Goal: Information Seeking & Learning: Check status

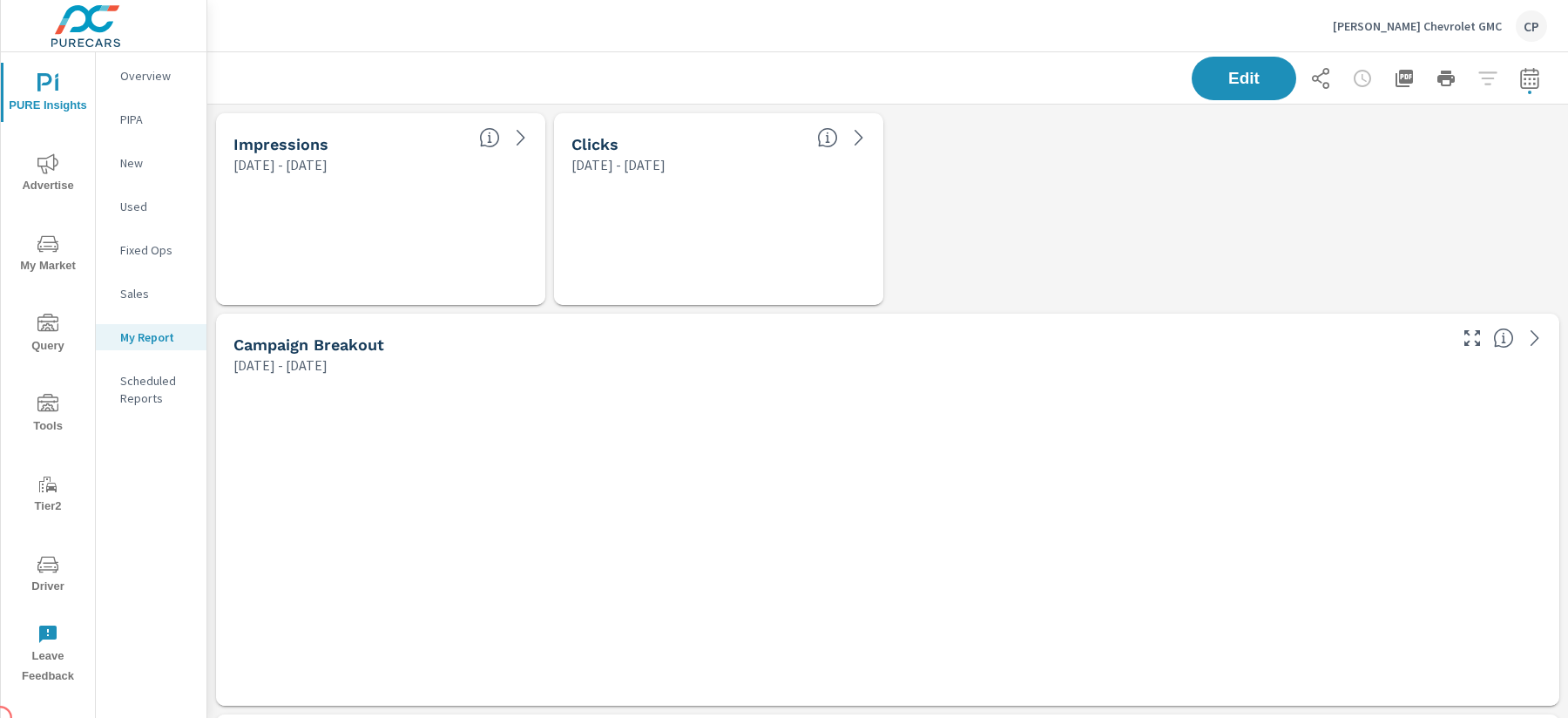
scroll to position [4820, 1361]
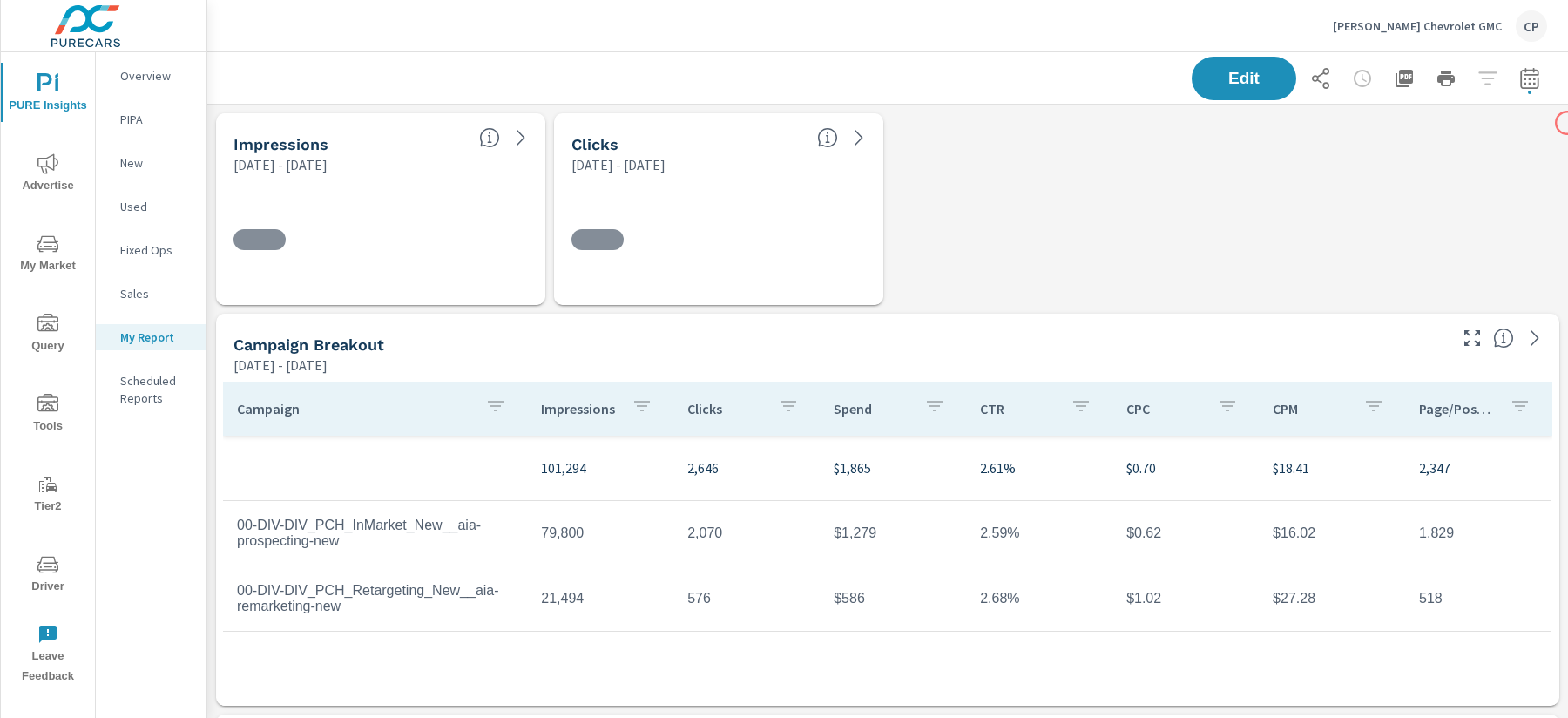
scroll to position [408, 0]
click at [1540, 90] on button "button" at bounding box center [1529, 78] width 35 height 35
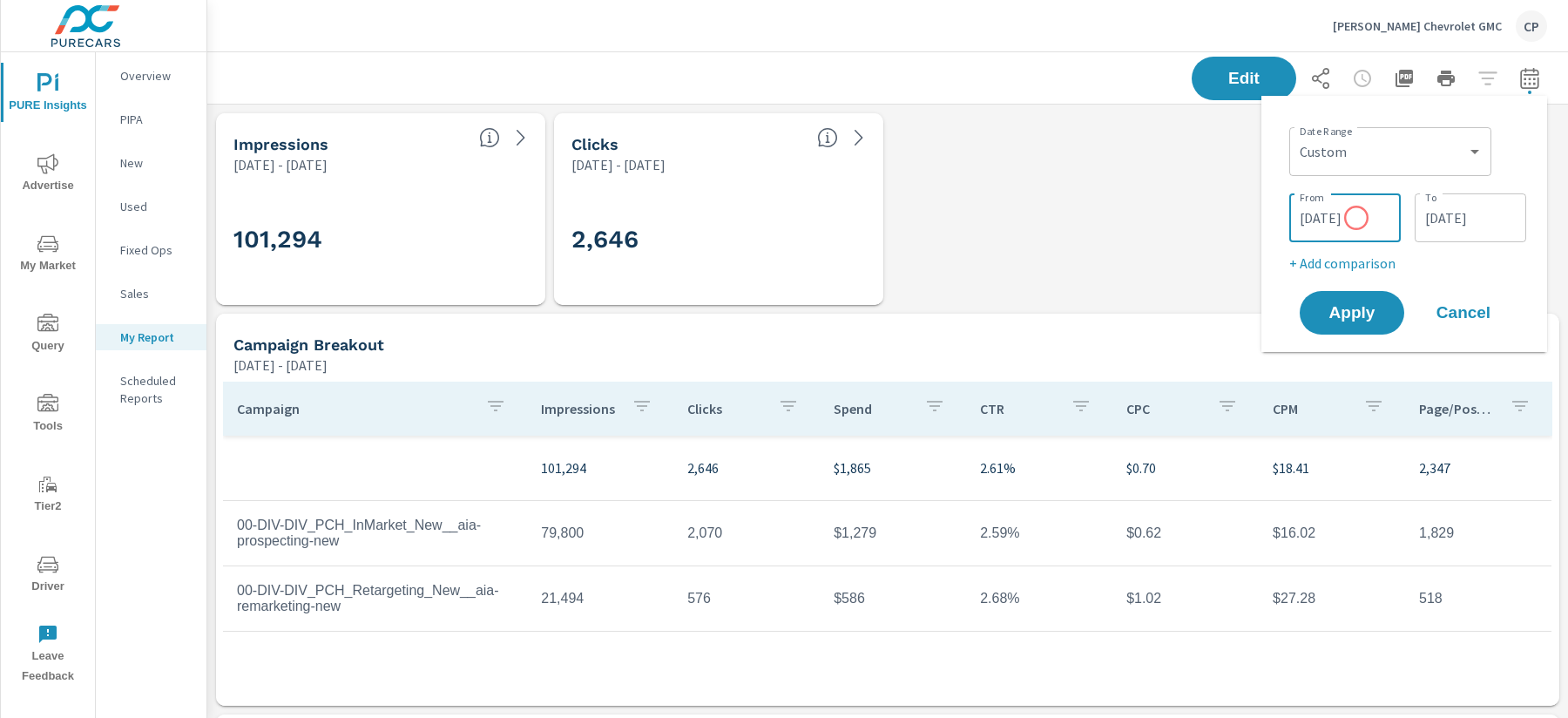
click at [1357, 218] on input "[DATE]" at bounding box center [1344, 217] width 98 height 35
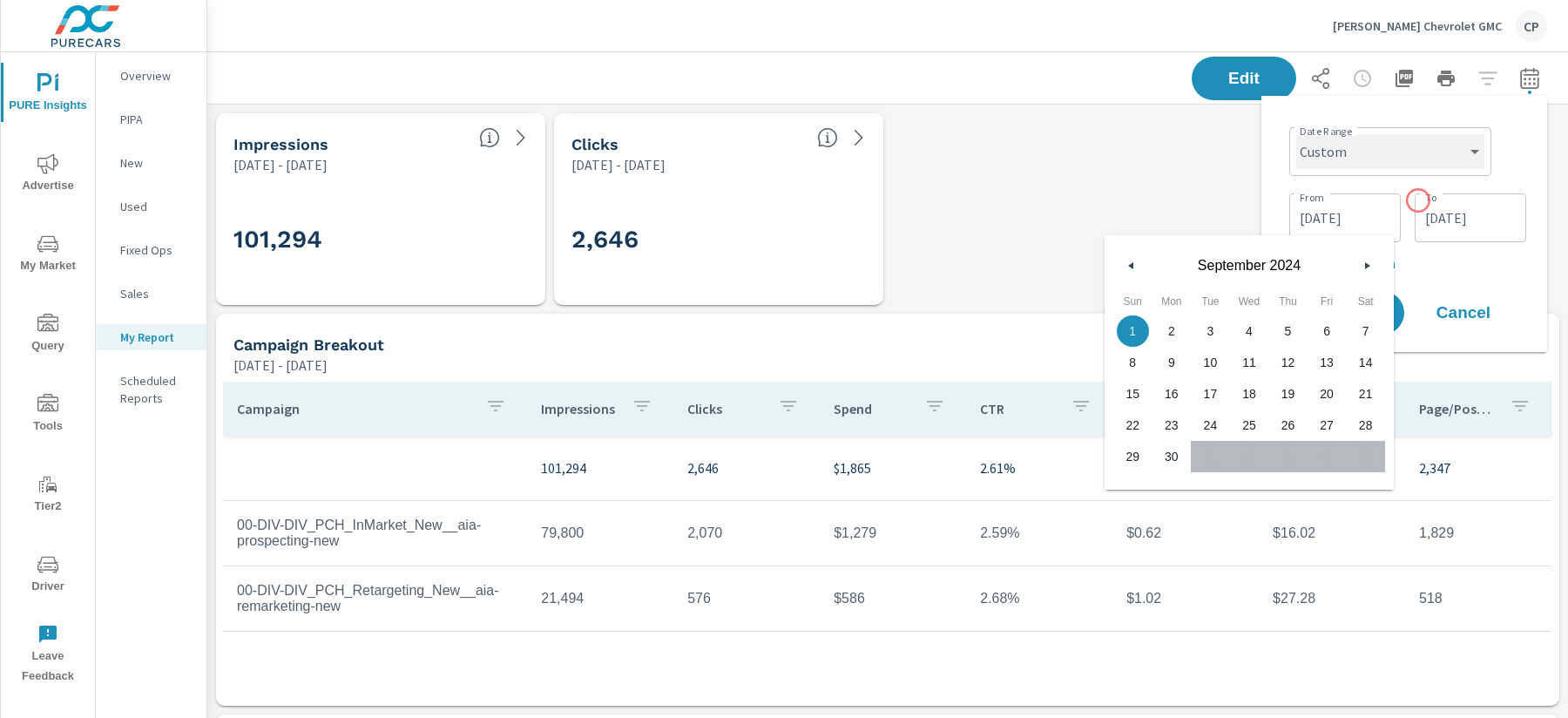
click at [1414, 156] on select "Custom [DATE] Last week Last 7 days Last 14 days Last 30 days Last 45 days Last…" at bounding box center [1390, 152] width 188 height 35
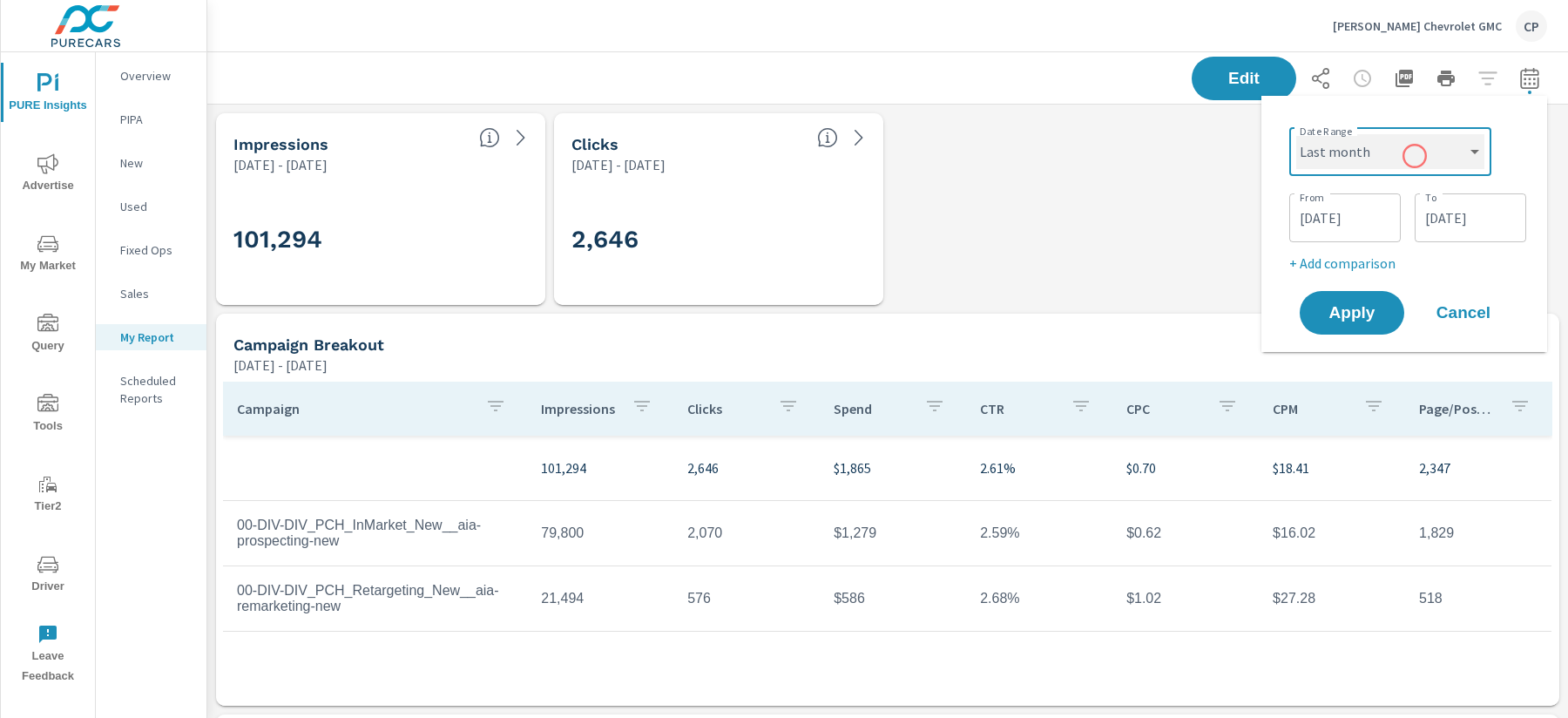
click at [1296, 135] on select "Custom [DATE] Last week Last 7 days Last 14 days Last 30 days Last 45 days Last…" at bounding box center [1390, 152] width 188 height 35
select select "Last month"
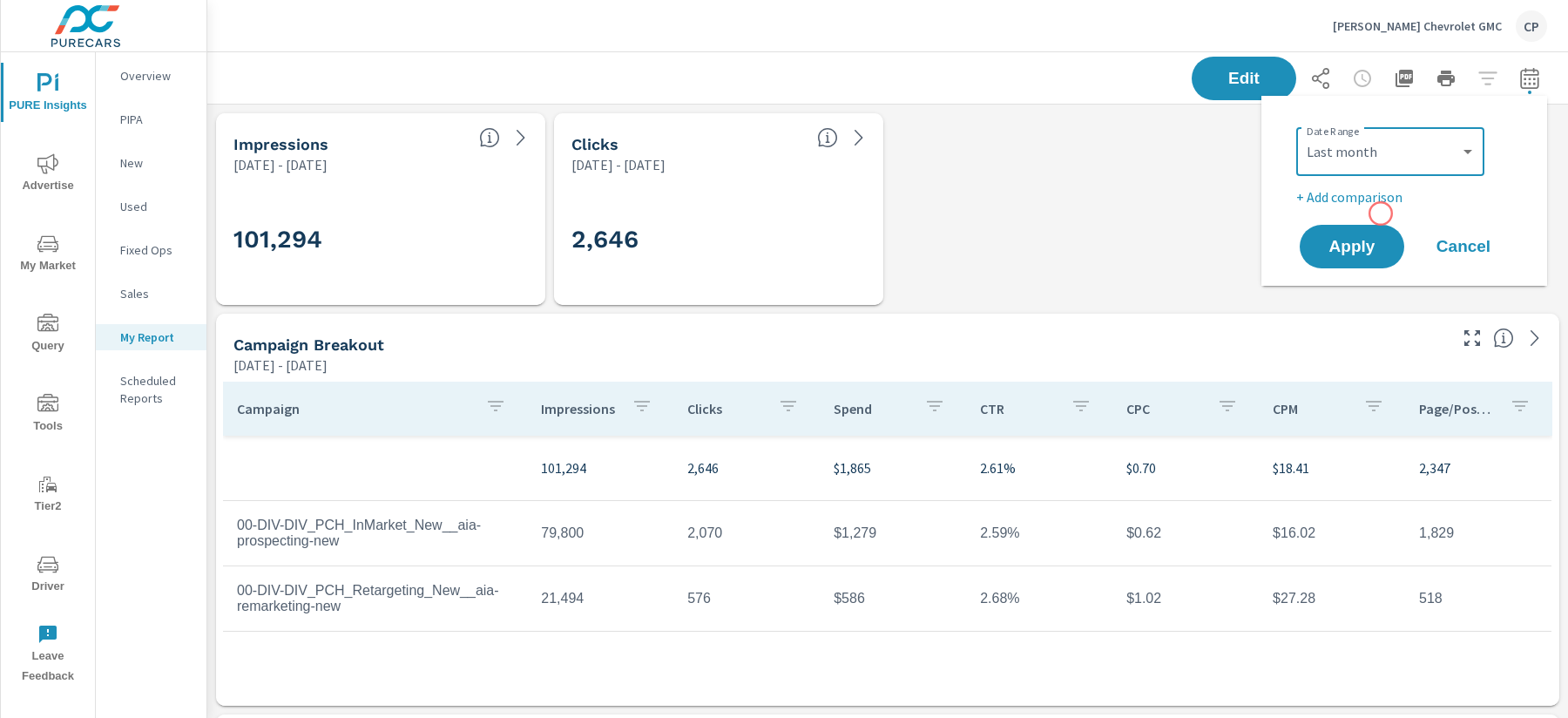
click at [1380, 212] on div "Date Range Custom [DATE] Last week Last 7 days Last 14 days Last 30 days Last 4…" at bounding box center [1404, 191] width 244 height 162
click at [1380, 200] on p "+ Add comparison" at bounding box center [1407, 197] width 223 height 21
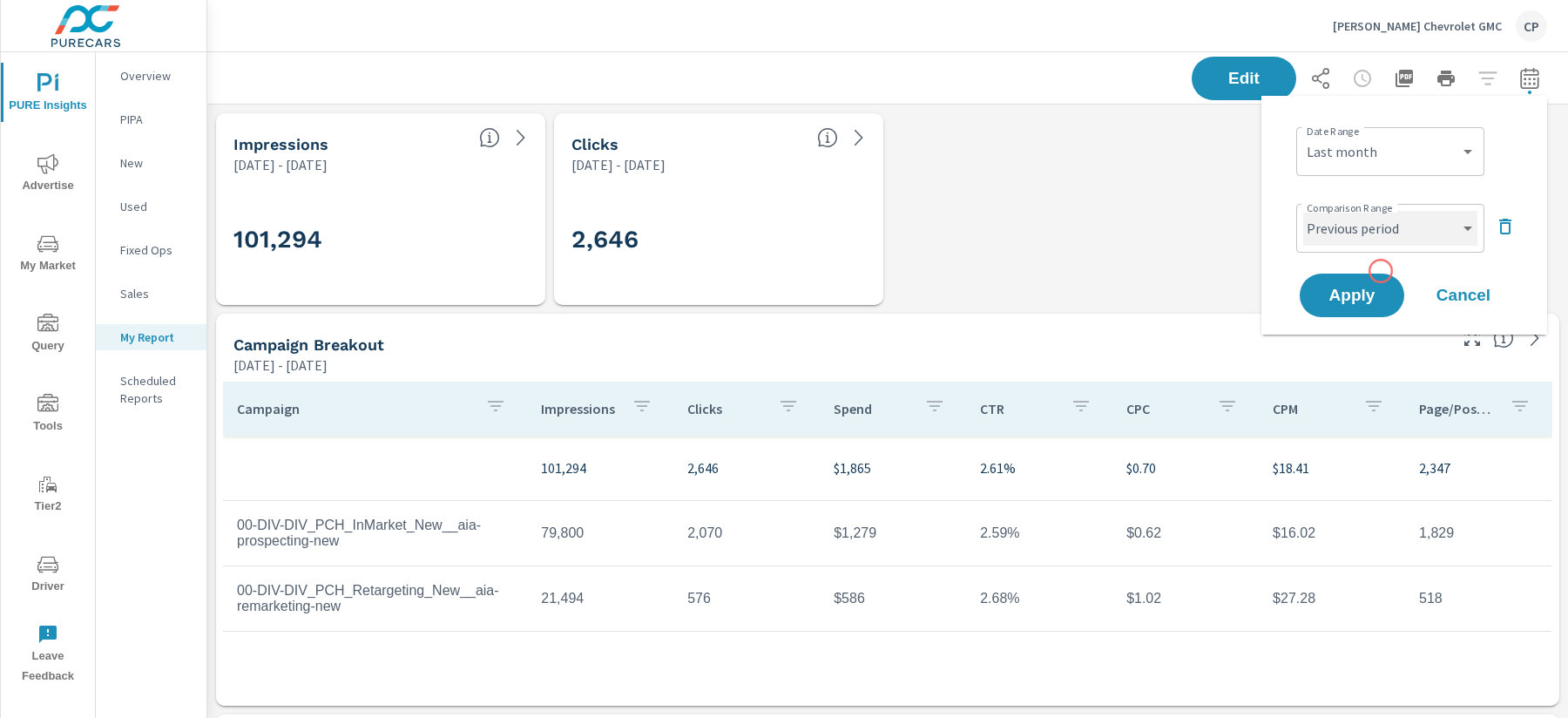
click at [1389, 225] on select "Custom Previous period Previous month Previous year" at bounding box center [1391, 228] width 174 height 35
click at [1304, 211] on select "Custom Previous period Previous month Previous year" at bounding box center [1391, 228] width 174 height 35
select select "Previous month"
click at [1332, 287] on span "Apply" at bounding box center [1351, 295] width 71 height 16
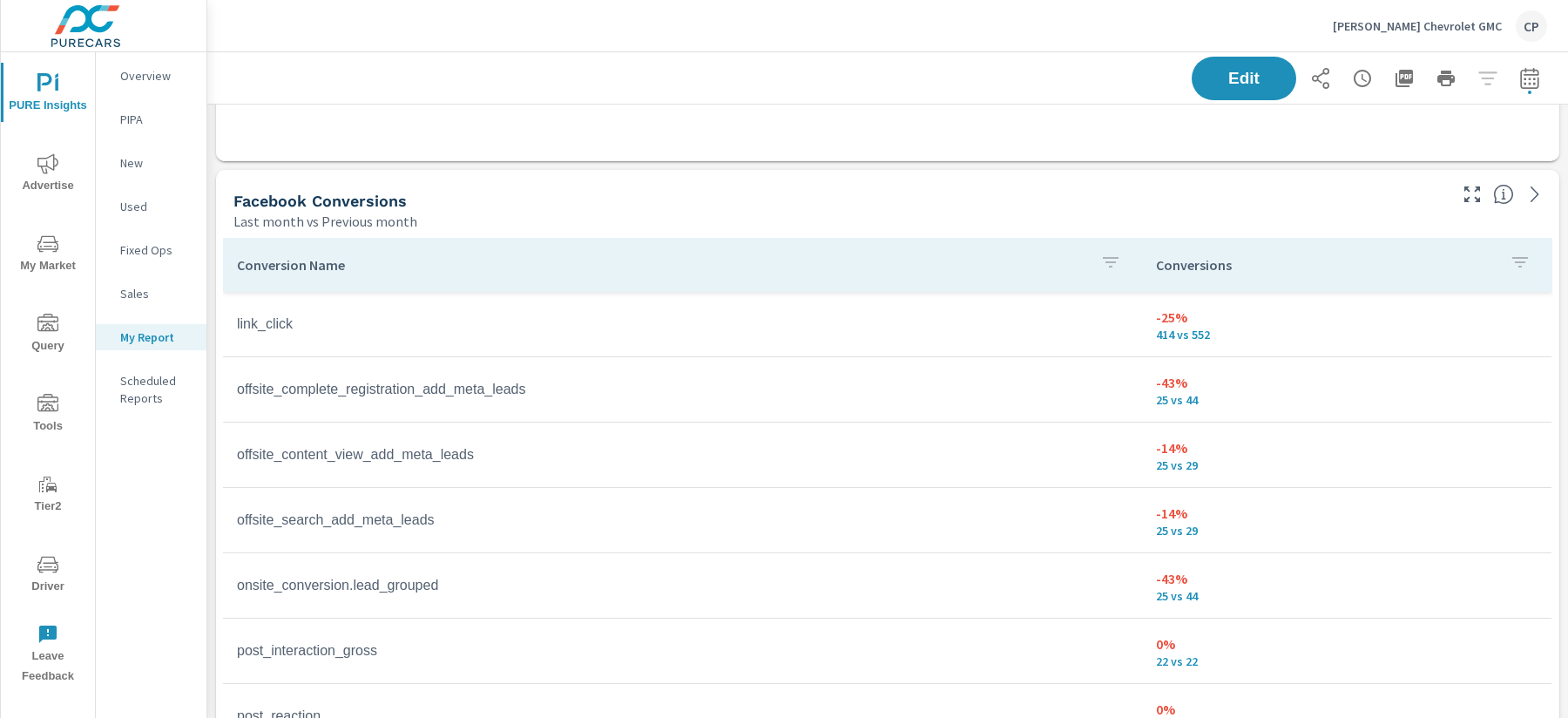
scroll to position [933, 0]
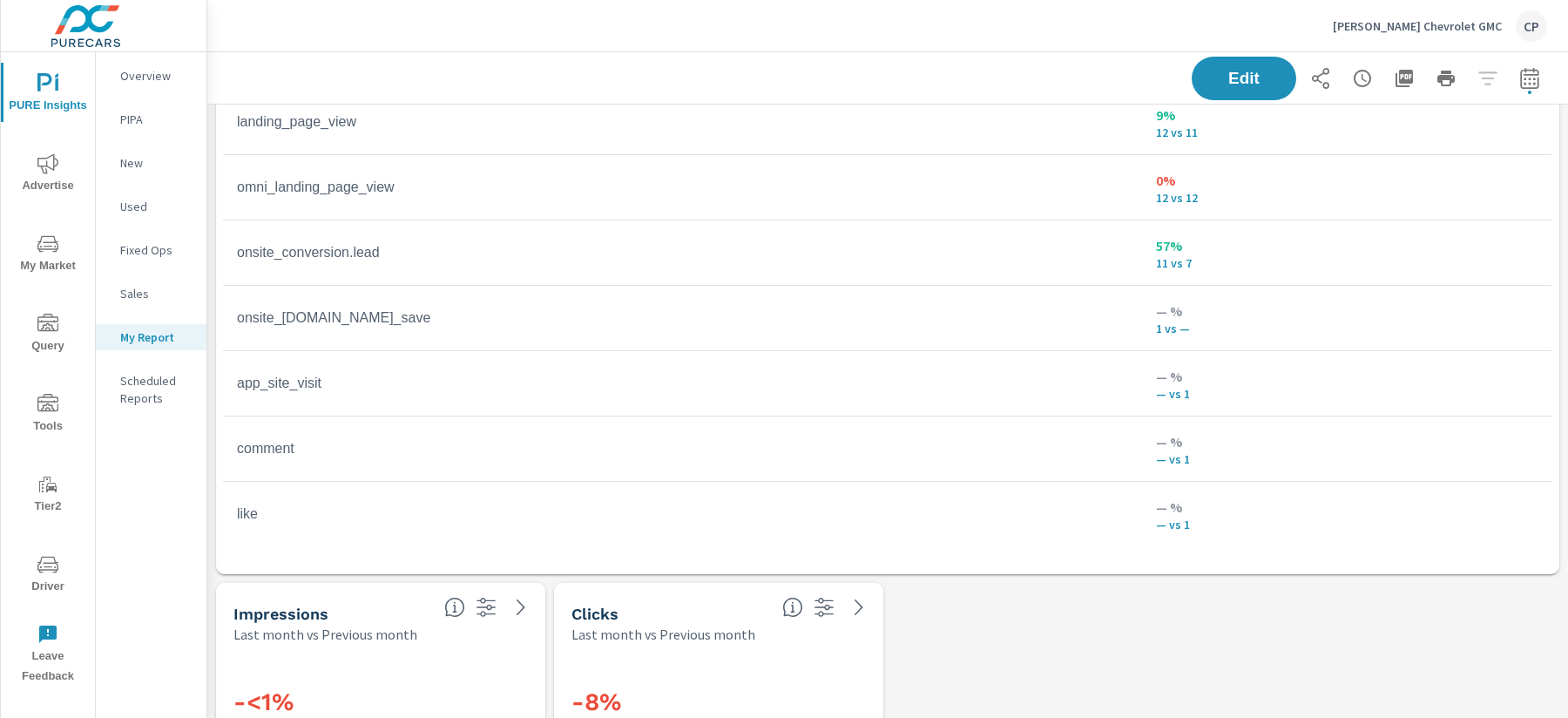
scroll to position [604, 0]
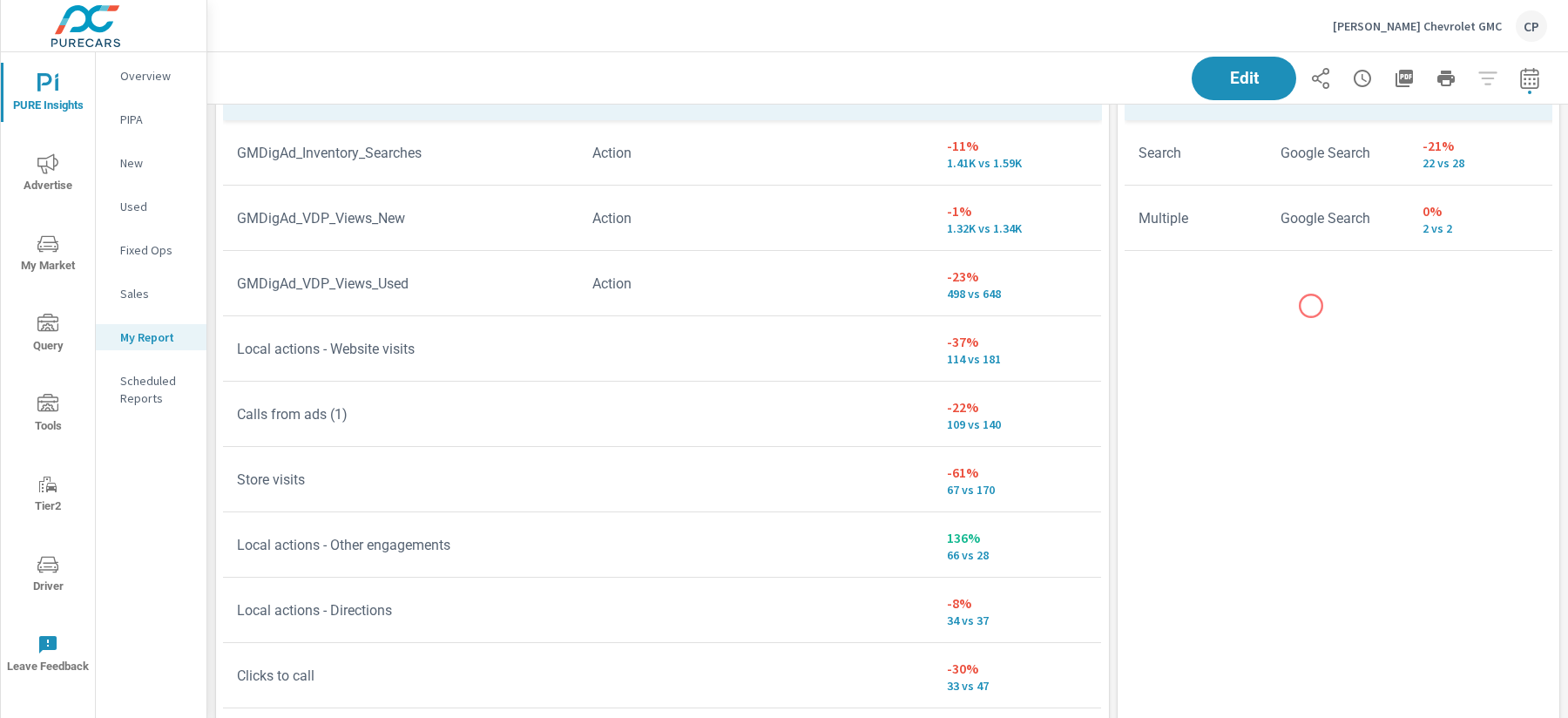
scroll to position [3489, 0]
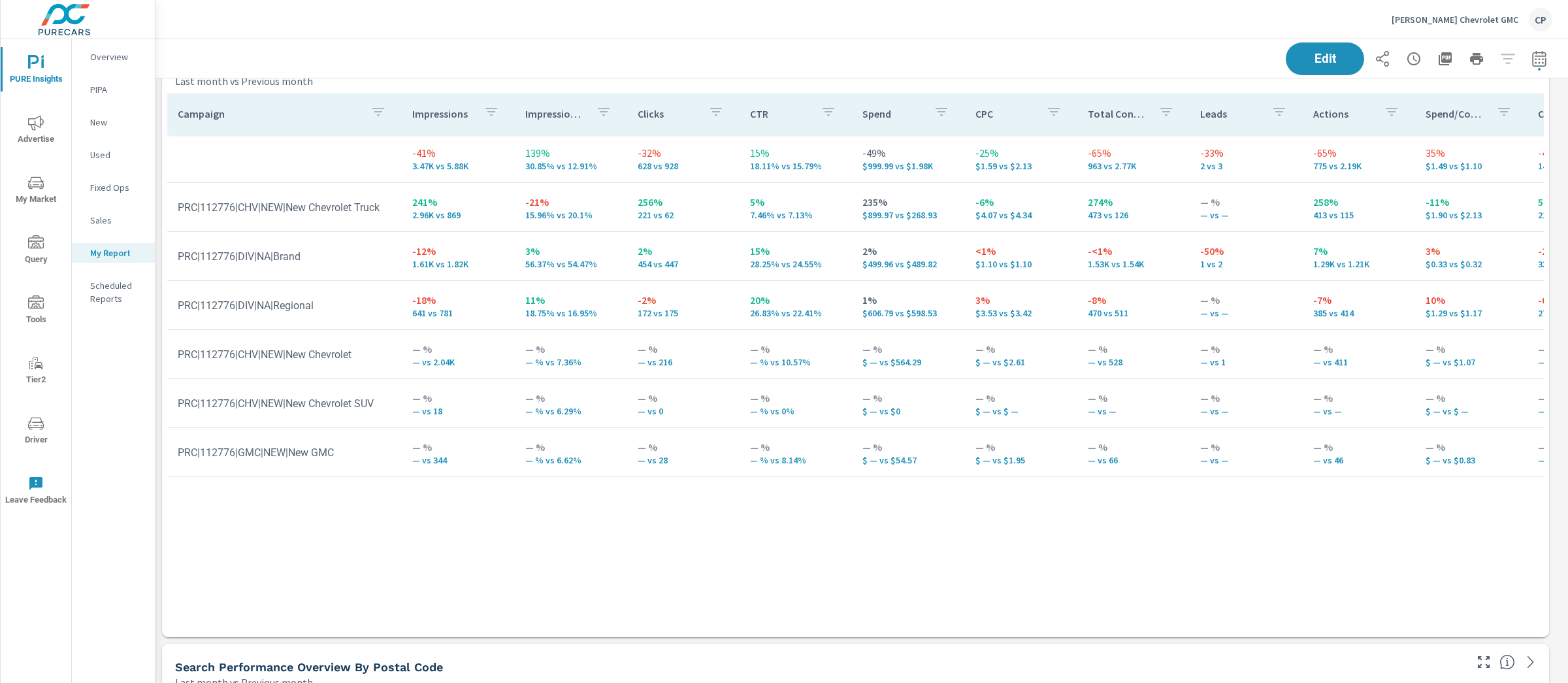
scroll to position [3616, 1402]
click at [1175, 53] on icon "button" at bounding box center [1540, 59] width 16 height 16
select select "Last month"
select select "Previous month"
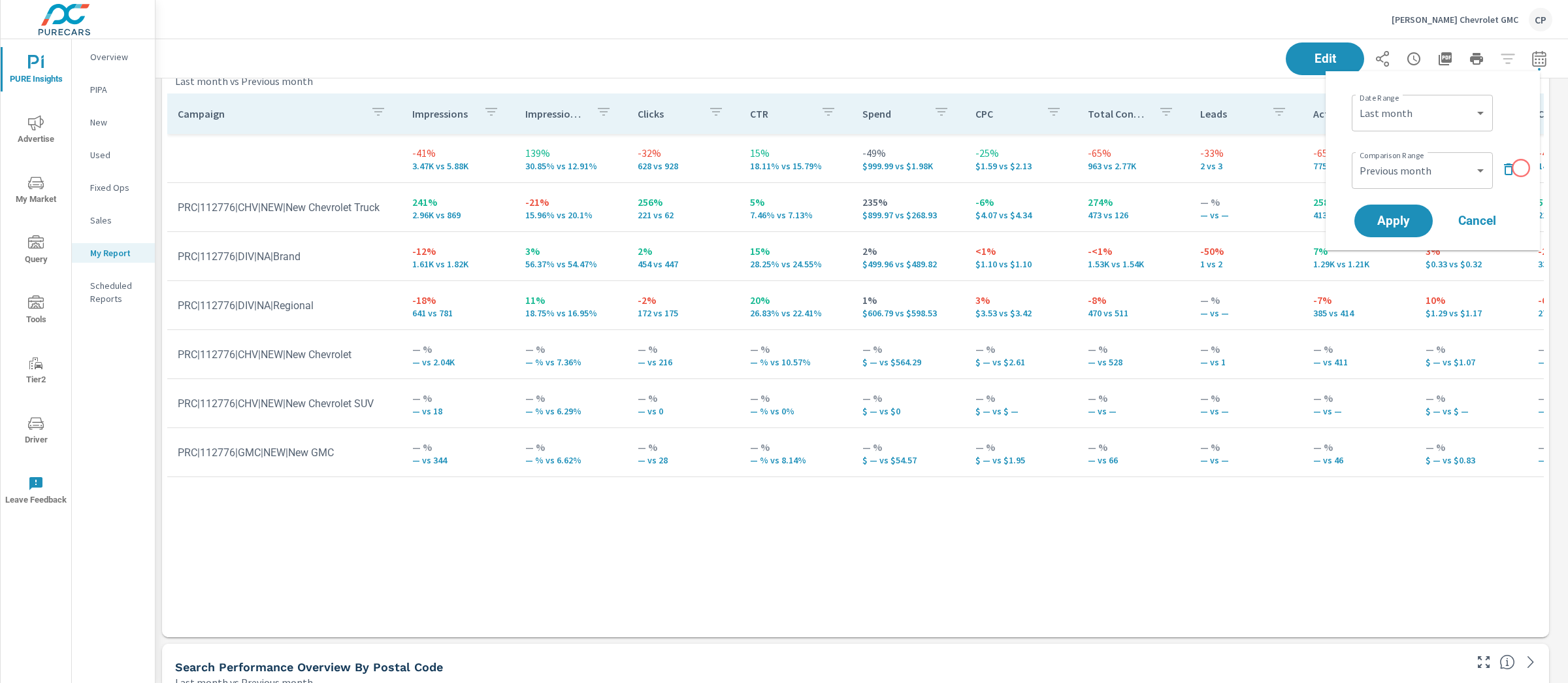
click at [1175, 168] on div "Date Range Custom [DATE] Last week Last 7 days Last 14 days Last 30 days Last 4…" at bounding box center [1433, 161] width 183 height 158
click at [1175, 168] on icon "button" at bounding box center [1509, 169] width 16 height 16
click at [1175, 189] on button "Apply" at bounding box center [1394, 184] width 81 height 34
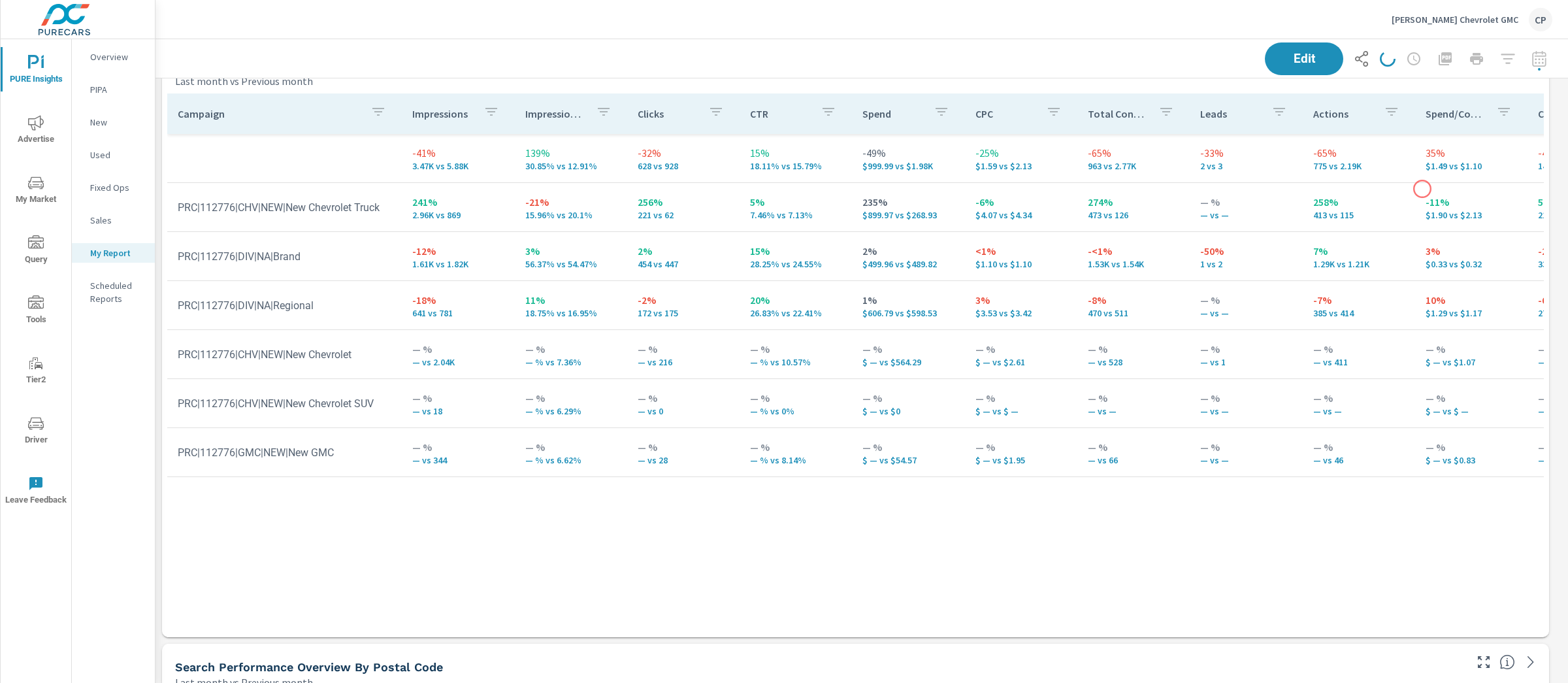
scroll to position [3616, 1402]
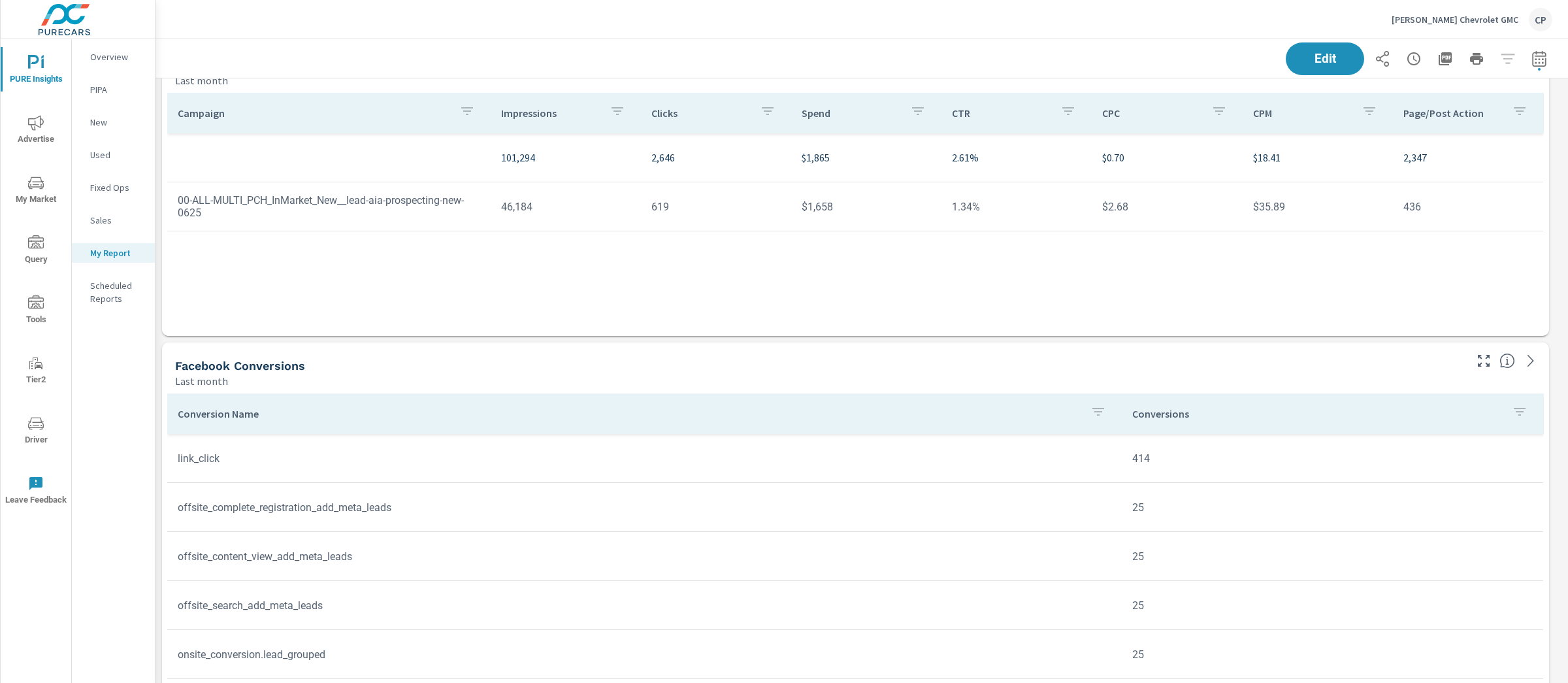
scroll to position [169, 0]
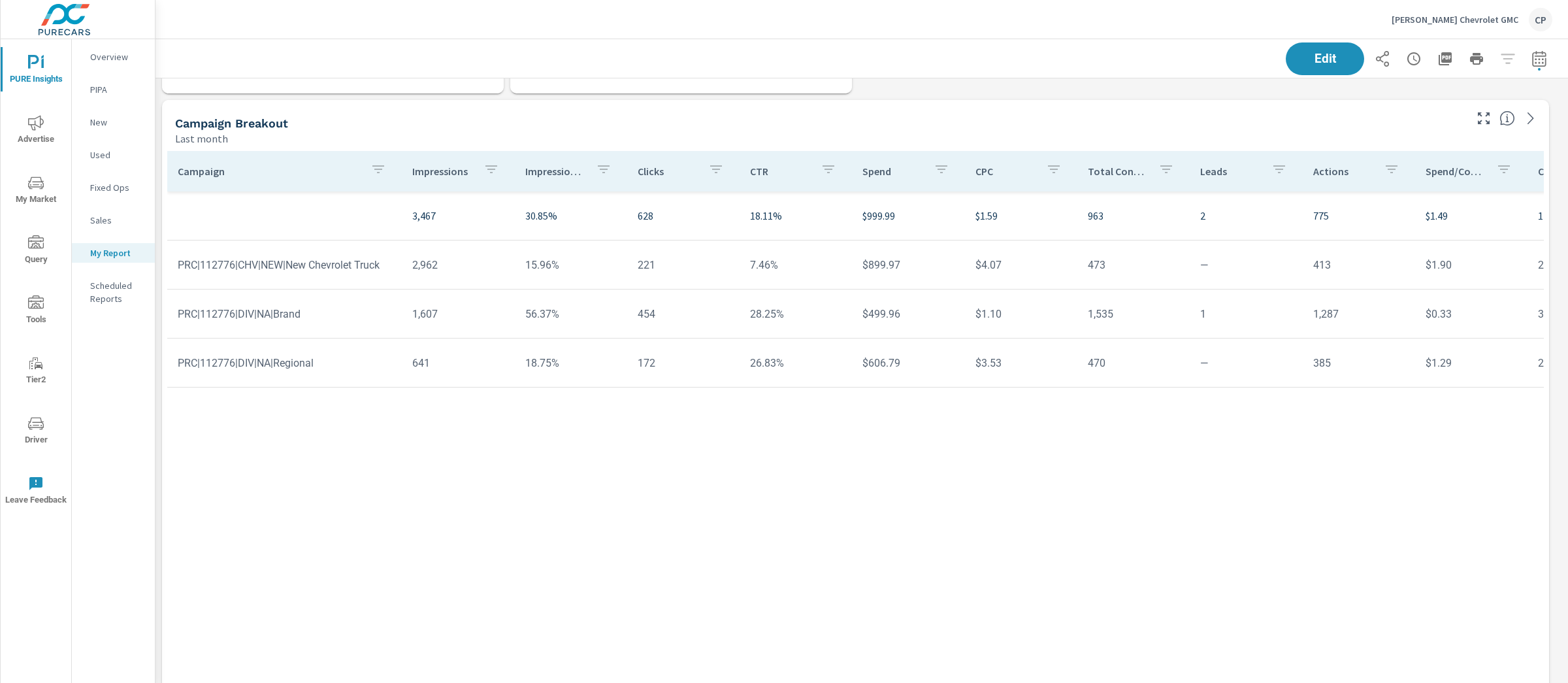
scroll to position [1638, 0]
drag, startPoint x: 855, startPoint y: 219, endPoint x: 884, endPoint y: 219, distance: 29.0
click at [884, 219] on p "$999.99" at bounding box center [908, 217] width 92 height 16
drag, startPoint x: 963, startPoint y: 211, endPoint x: 991, endPoint y: 223, distance: 30.5
click at [991, 223] on td "$1.59" at bounding box center [1021, 216] width 112 height 36
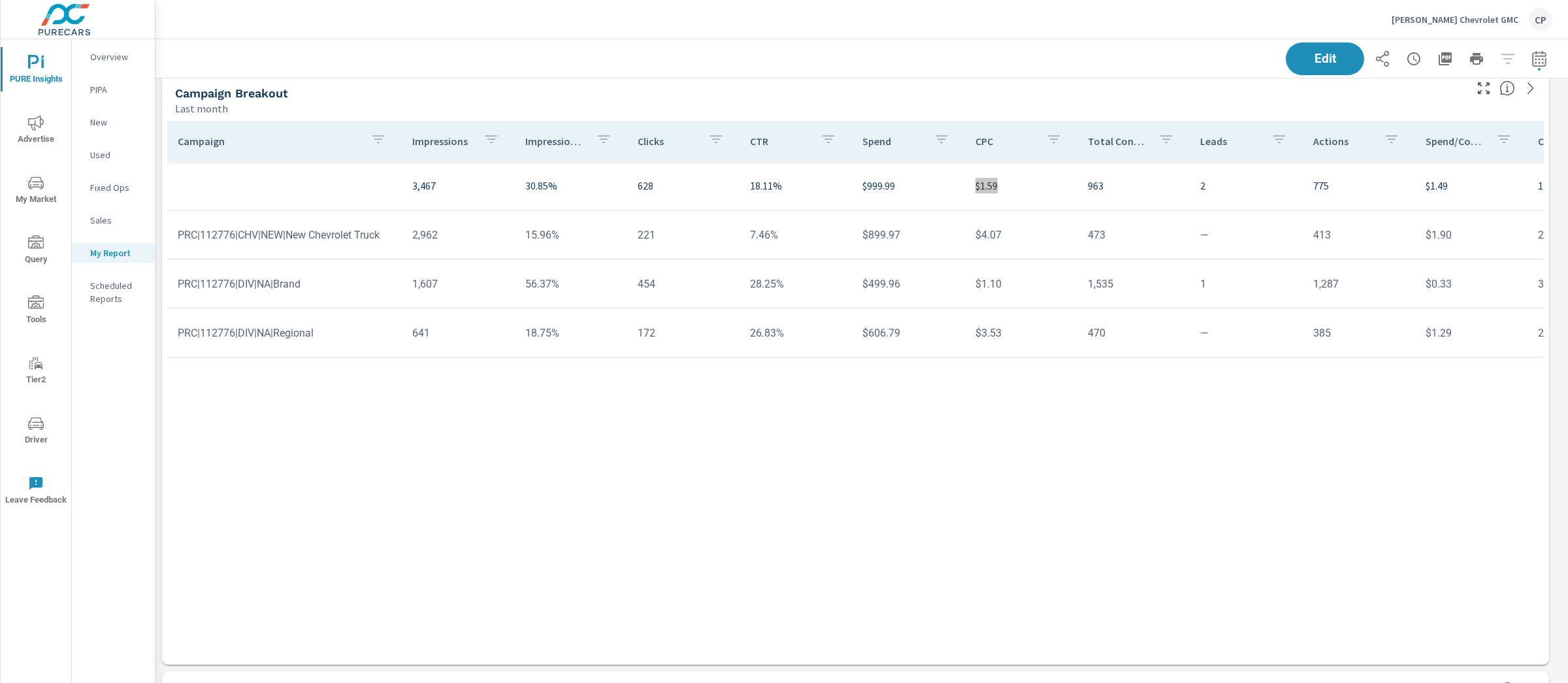
scroll to position [1646, 0]
